Goal: Task Accomplishment & Management: Manage account settings

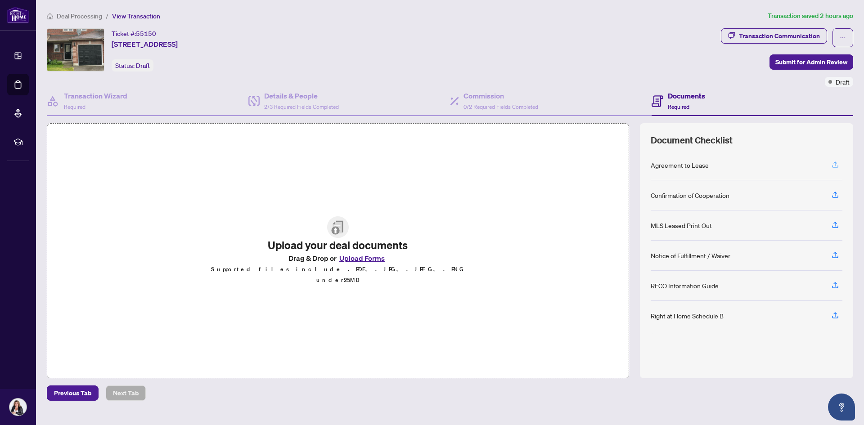
click at [833, 163] on icon "button" at bounding box center [835, 165] width 8 height 8
click at [836, 166] on icon "button" at bounding box center [835, 165] width 8 height 8
click at [837, 316] on icon "button" at bounding box center [835, 315] width 8 height 8
click at [837, 312] on icon "button" at bounding box center [835, 315] width 8 height 8
click at [680, 105] on span "Required" at bounding box center [679, 107] width 22 height 7
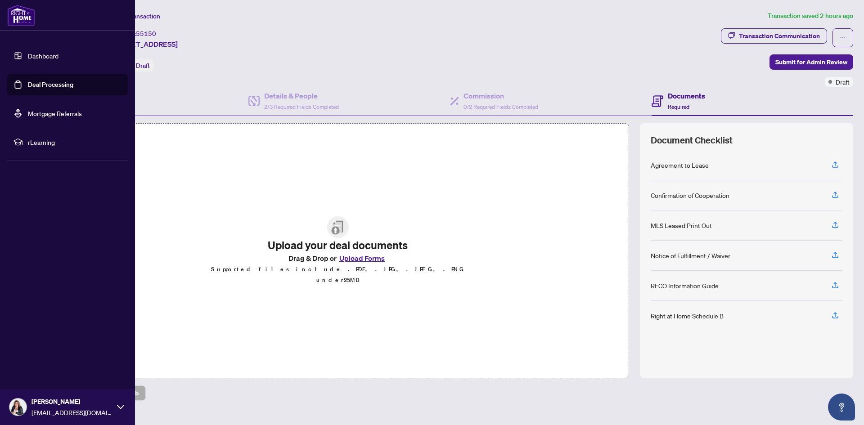
click at [32, 52] on link "Dashboard" at bounding box center [43, 56] width 31 height 8
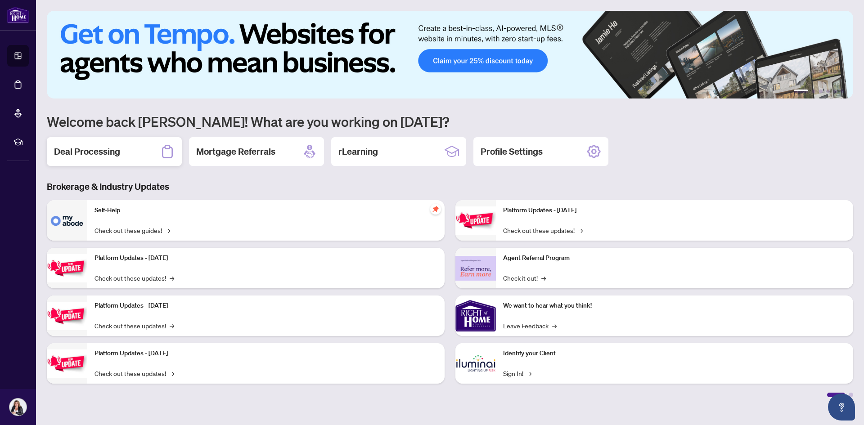
click at [94, 157] on h2 "Deal Processing" at bounding box center [87, 151] width 66 height 13
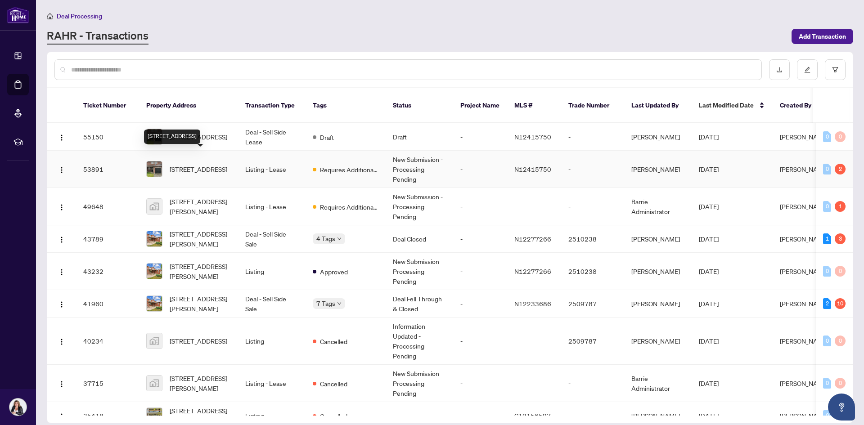
click at [220, 166] on span "[STREET_ADDRESS]" at bounding box center [199, 169] width 58 height 10
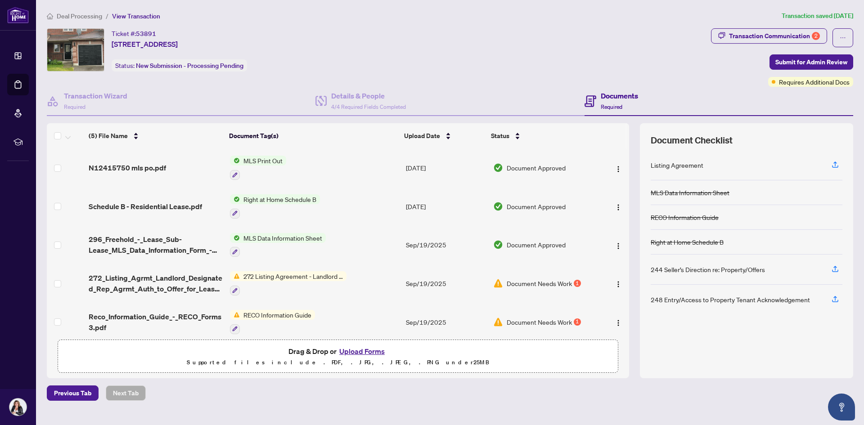
click at [362, 354] on button "Upload Forms" at bounding box center [362, 352] width 51 height 12
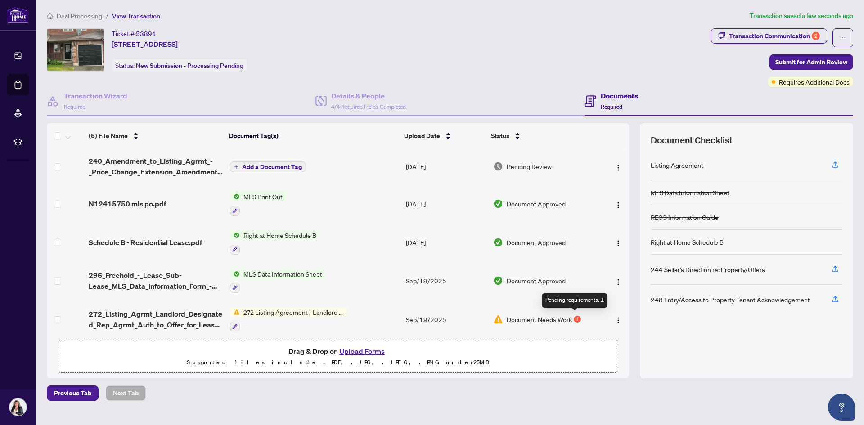
click at [574, 320] on div "1" at bounding box center [577, 319] width 7 height 7
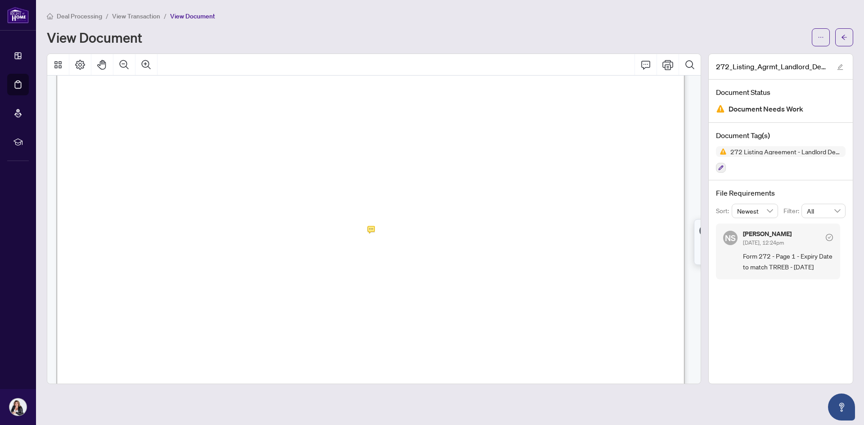
scroll to position [225, 0]
